Goal: Transaction & Acquisition: Purchase product/service

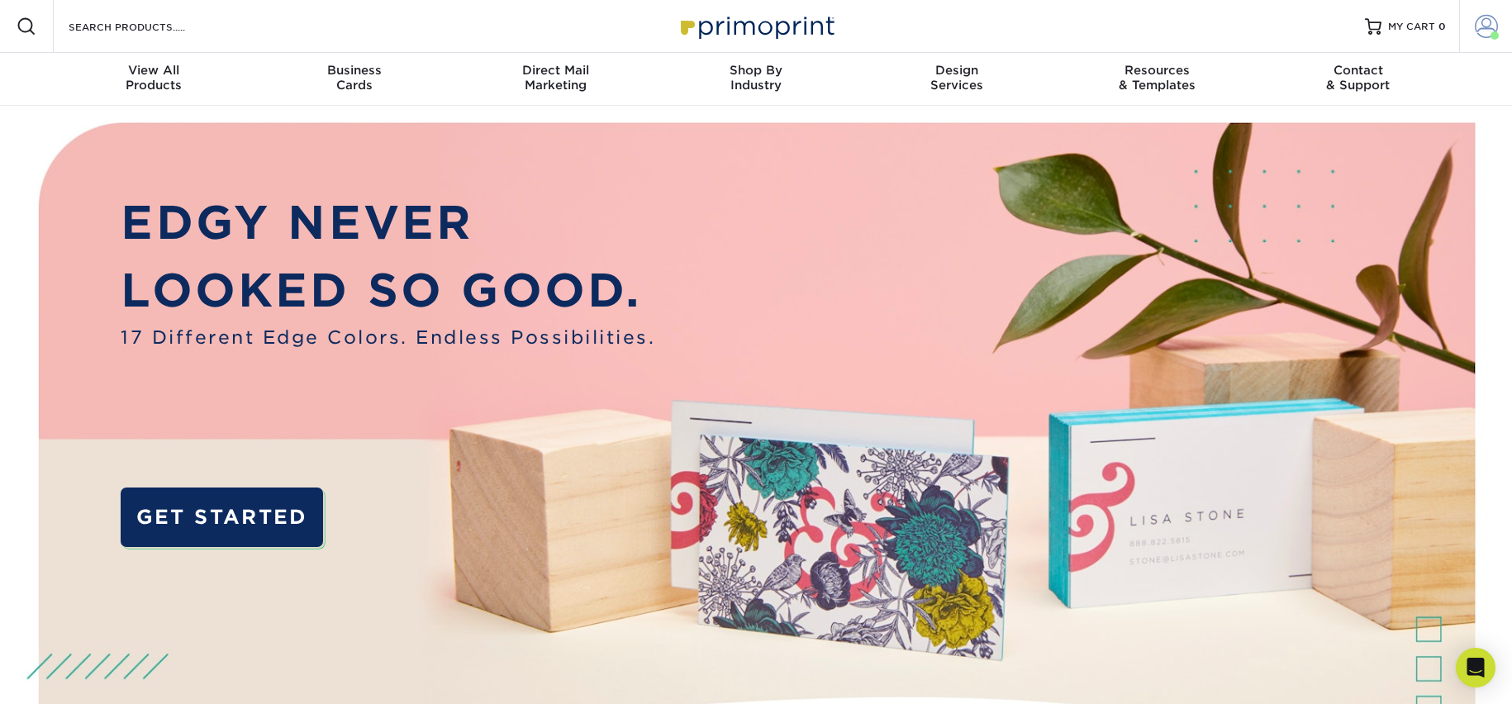
click at [1488, 27] on span at bounding box center [1486, 26] width 23 height 23
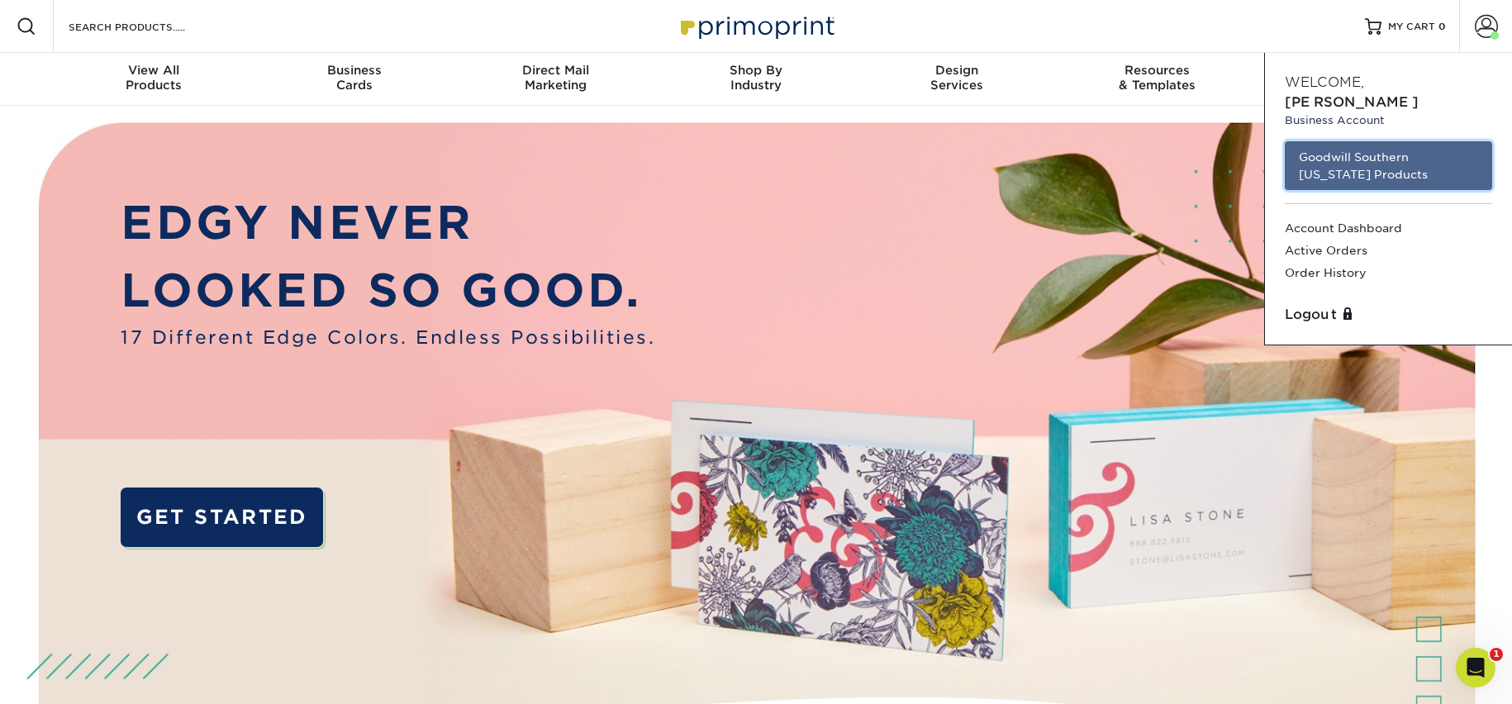
click at [1312, 146] on link "Goodwill Southern [US_STATE] Products" at bounding box center [1388, 165] width 207 height 49
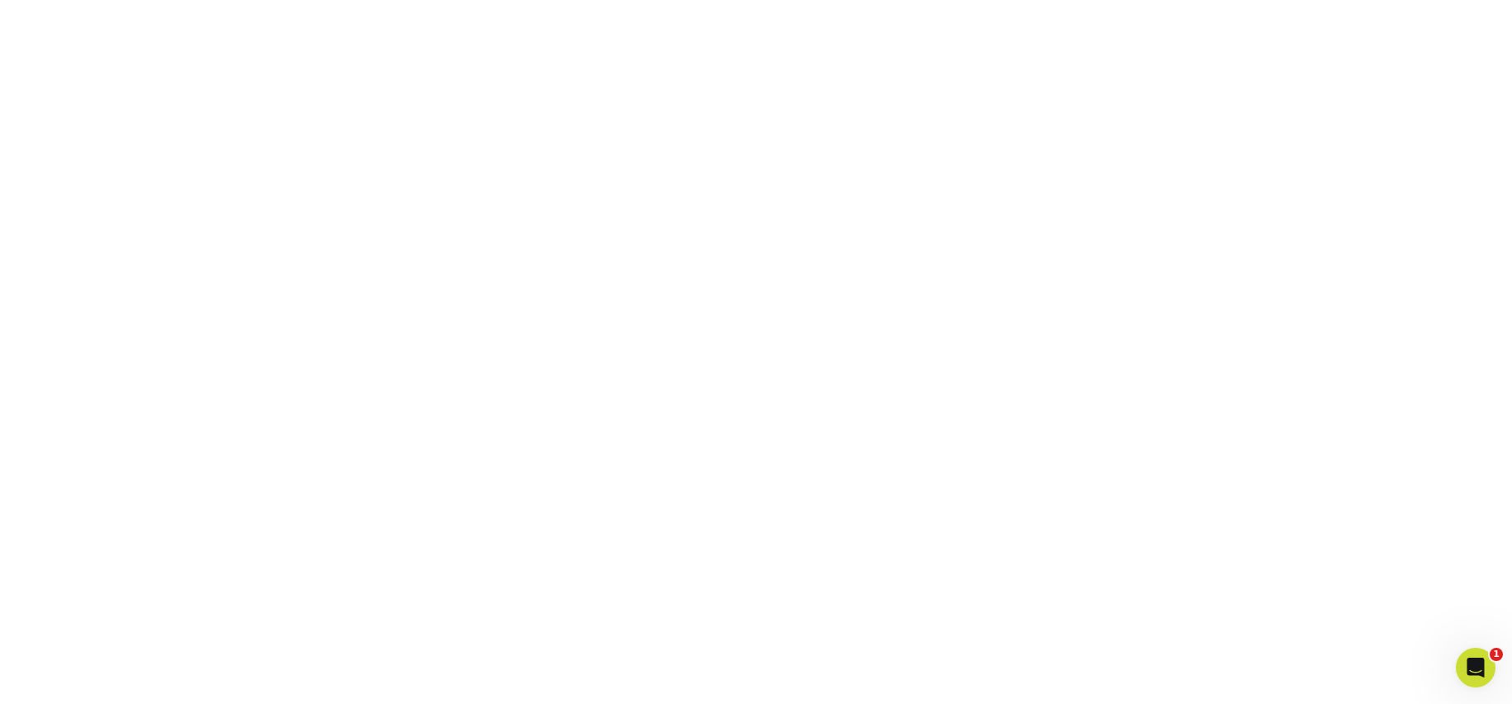
scroll to position [244, 0]
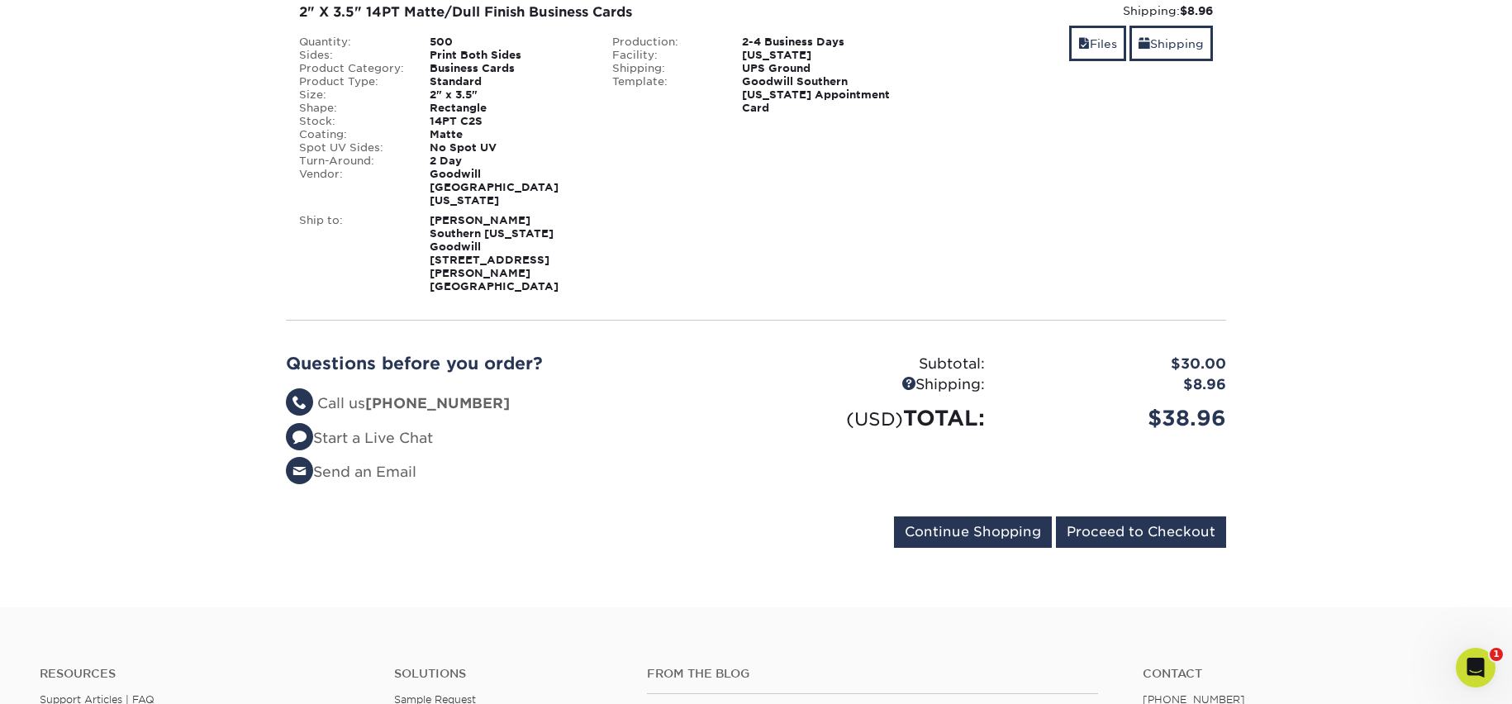
scroll to position [331, 0]
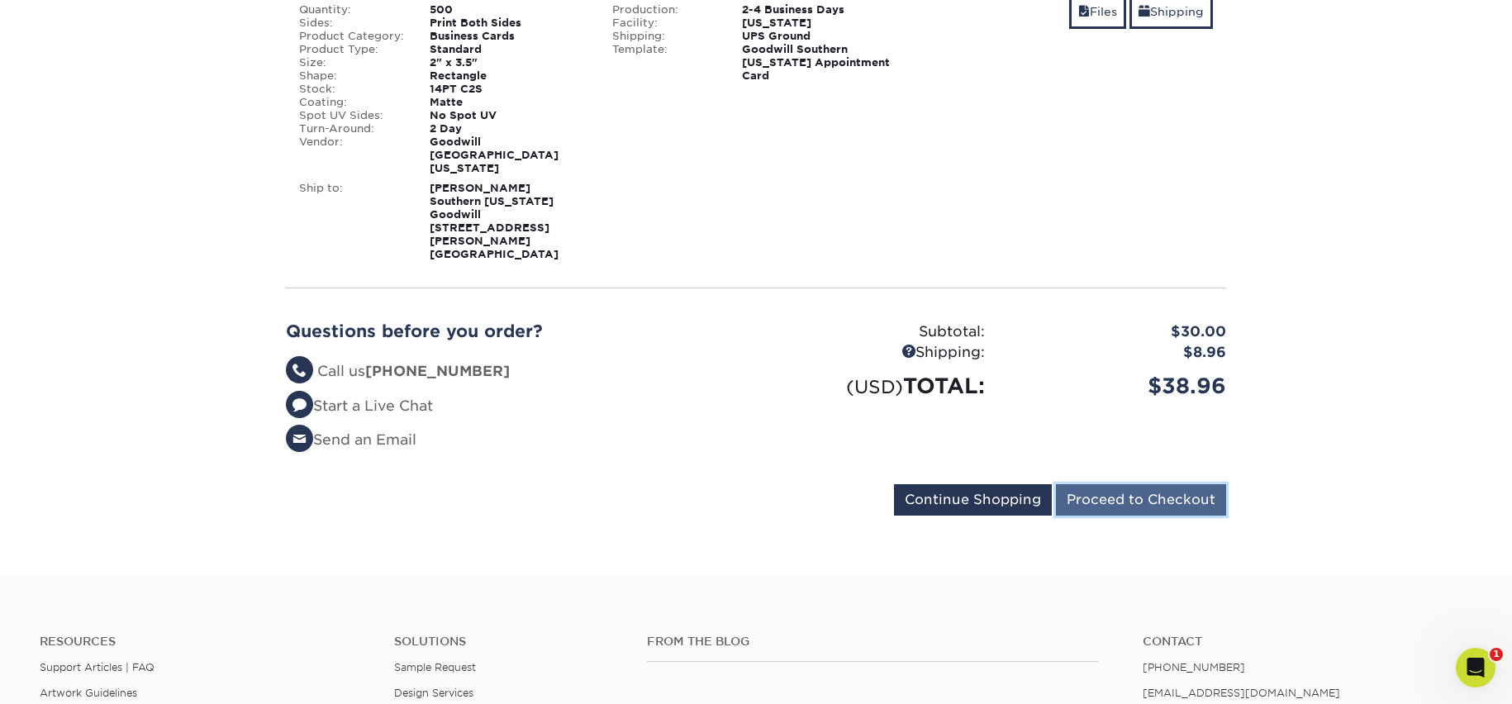
click at [1151, 484] on input "Proceed to Checkout" at bounding box center [1141, 499] width 170 height 31
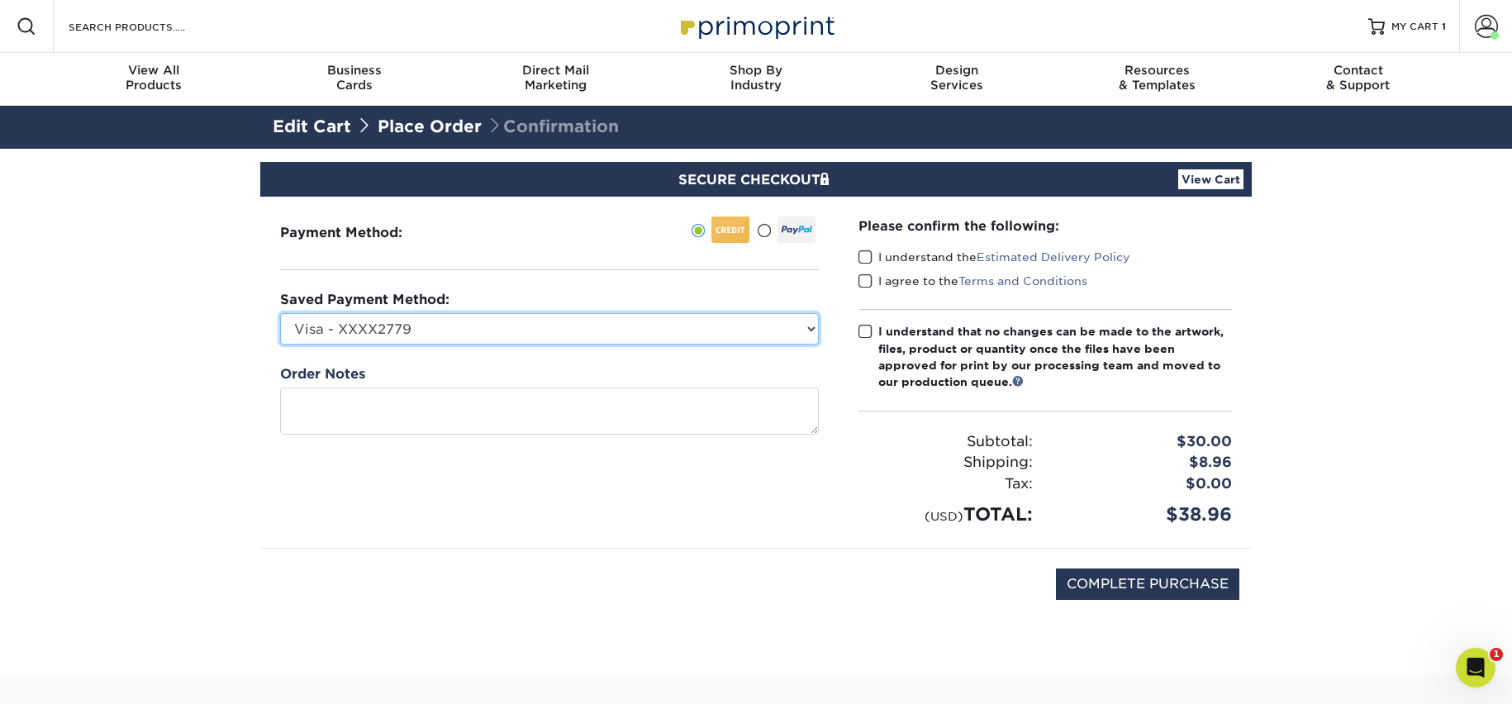
click at [810, 330] on select "Visa - XXXX2779 Visa - XXXX9814 Visa - XXXX9756 MasterCard - XXXX4532 New Credi…" at bounding box center [549, 328] width 539 height 31
select select "73422"
click at [280, 313] on select "Visa - XXXX2779 Visa - XXXX9814 Visa - XXXX9756 MasterCard - XXXX4532 New Credi…" at bounding box center [549, 328] width 539 height 31
drag, startPoint x: 439, startPoint y: 495, endPoint x: 699, endPoint y: 396, distance: 278.6
click at [464, 488] on div "Payment Method:" at bounding box center [549, 372] width 579 height 351
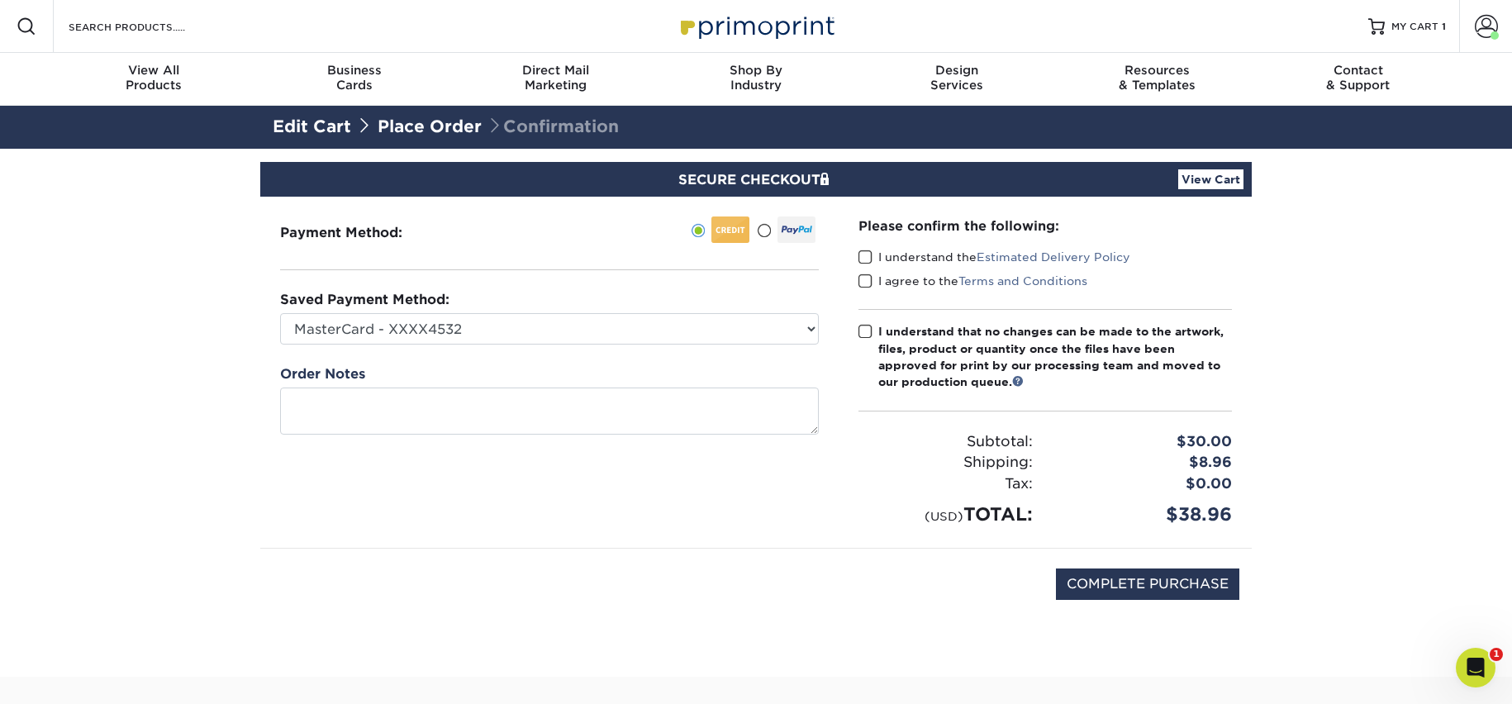
click at [867, 258] on span at bounding box center [866, 258] width 14 height 16
click at [0, 0] on input "I understand the Estimated Delivery Policy" at bounding box center [0, 0] width 0 height 0
click at [868, 274] on span at bounding box center [866, 282] width 14 height 16
click at [0, 0] on input "I agree to the Terms and Conditions" at bounding box center [0, 0] width 0 height 0
click at [864, 335] on span at bounding box center [866, 332] width 14 height 16
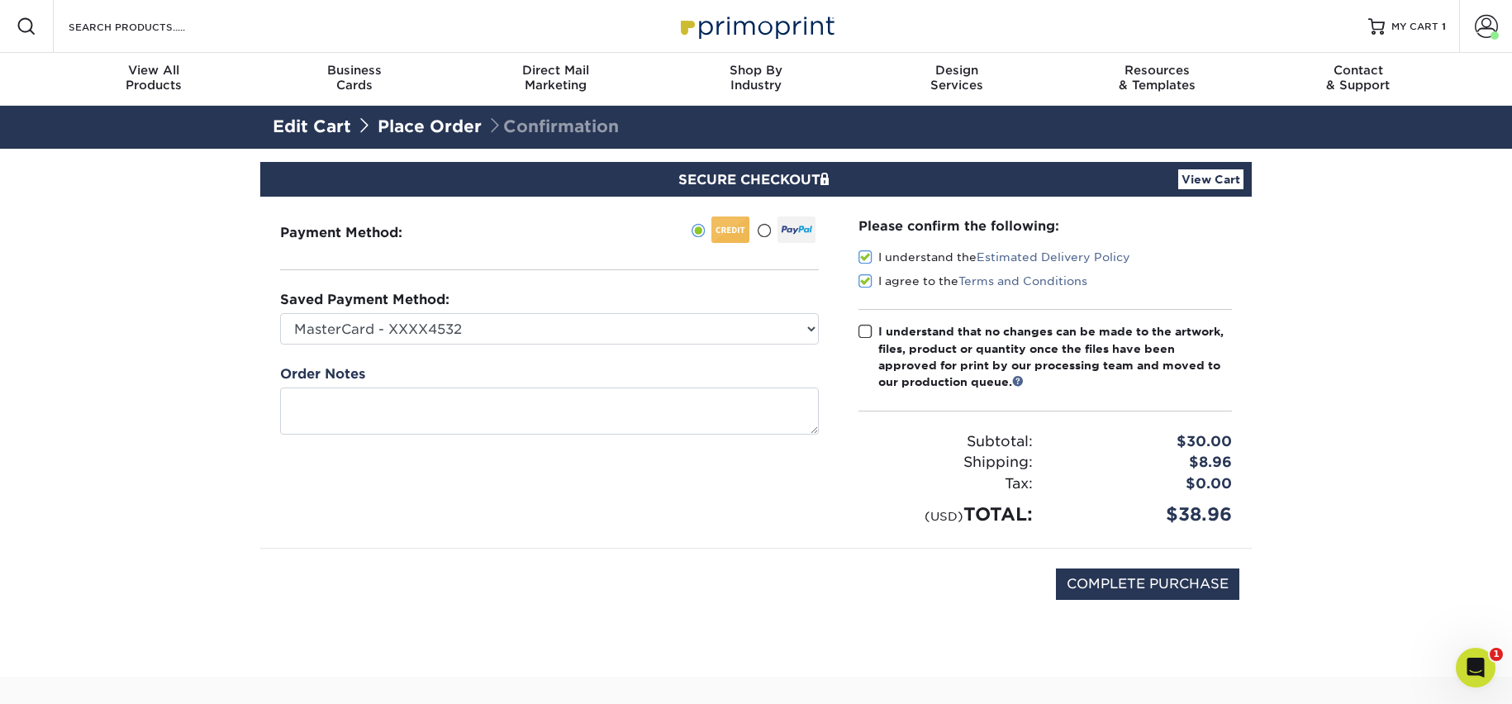
click at [0, 0] on input "I understand that no changes can be made to the artwork, files, product or quan…" at bounding box center [0, 0] width 0 height 0
click at [1136, 578] on input "COMPLETE PURCHASE" at bounding box center [1147, 584] width 183 height 31
type input "PROCESSING, PLEASE WAIT..."
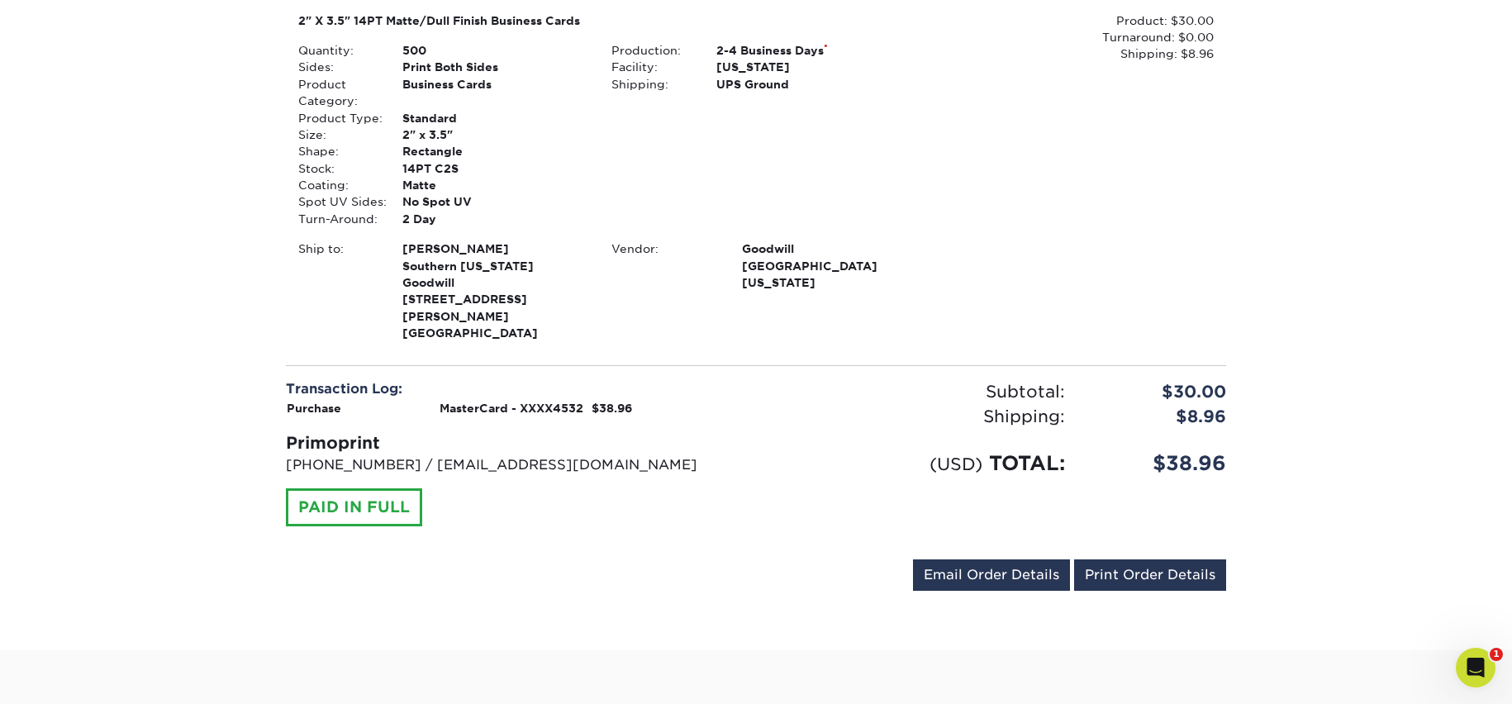
scroll to position [496, 0]
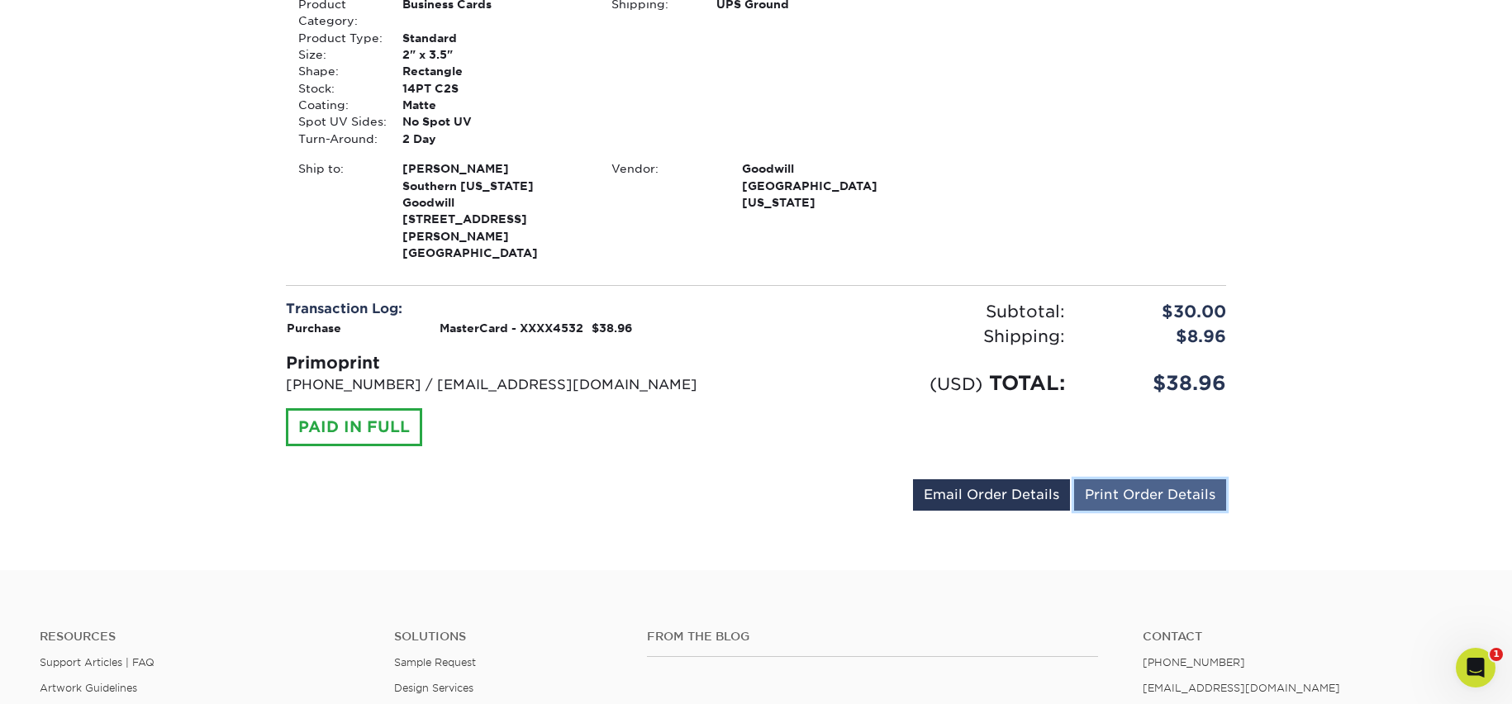
click at [1128, 479] on link "Print Order Details" at bounding box center [1150, 494] width 152 height 31
